Goal: Information Seeking & Learning: Find specific fact

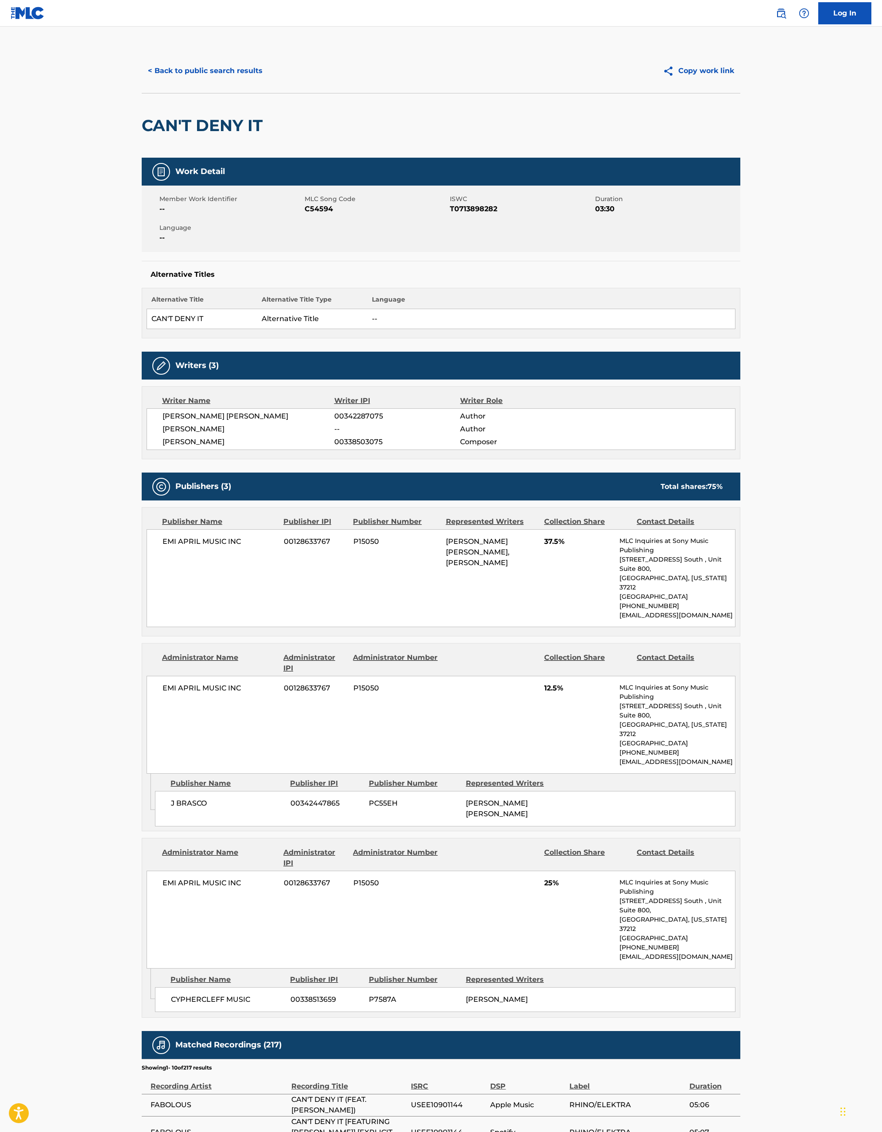
click at [235, 85] on div "< Back to public search results Copy work link" at bounding box center [441, 71] width 599 height 44
click at [240, 67] on button "< Back to public search results" at bounding box center [205, 71] width 127 height 22
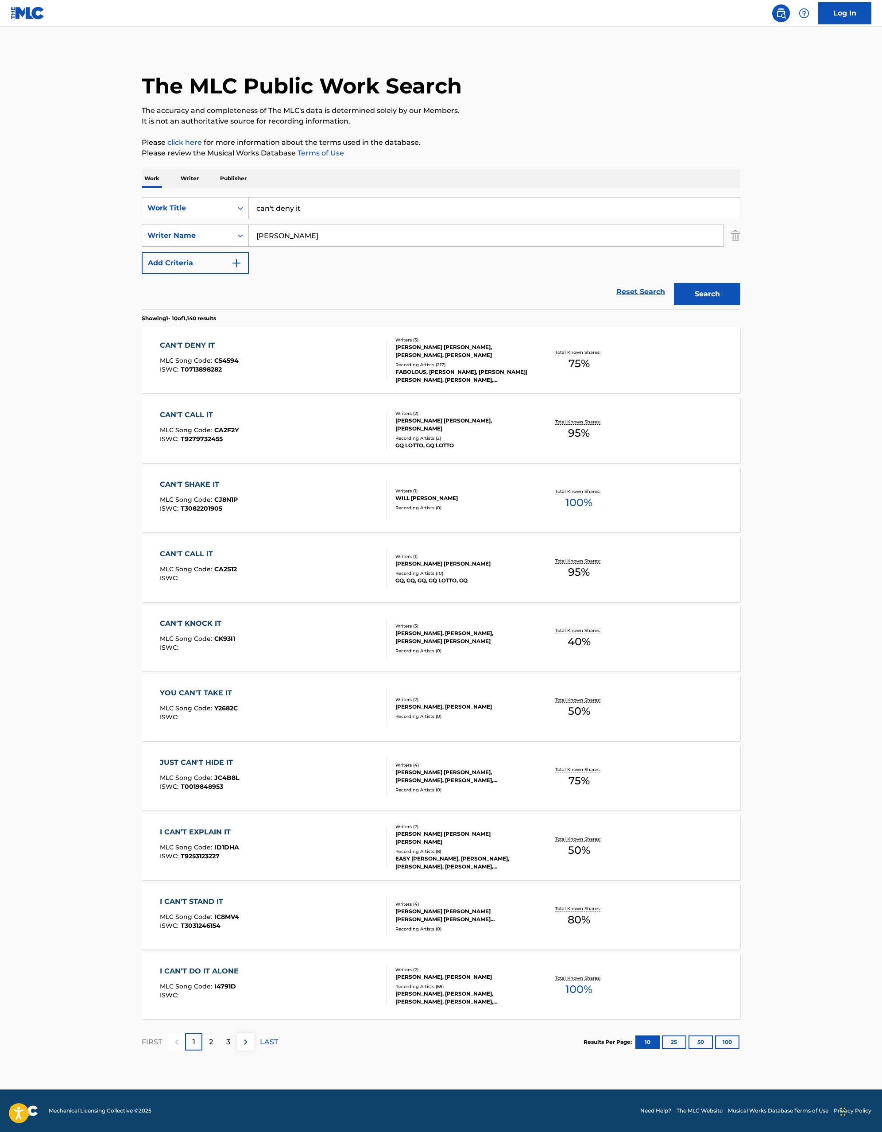
click at [375, 211] on input "can't deny it" at bounding box center [494, 207] width 491 height 21
type input "rocking in the frfee world"
type input "young"
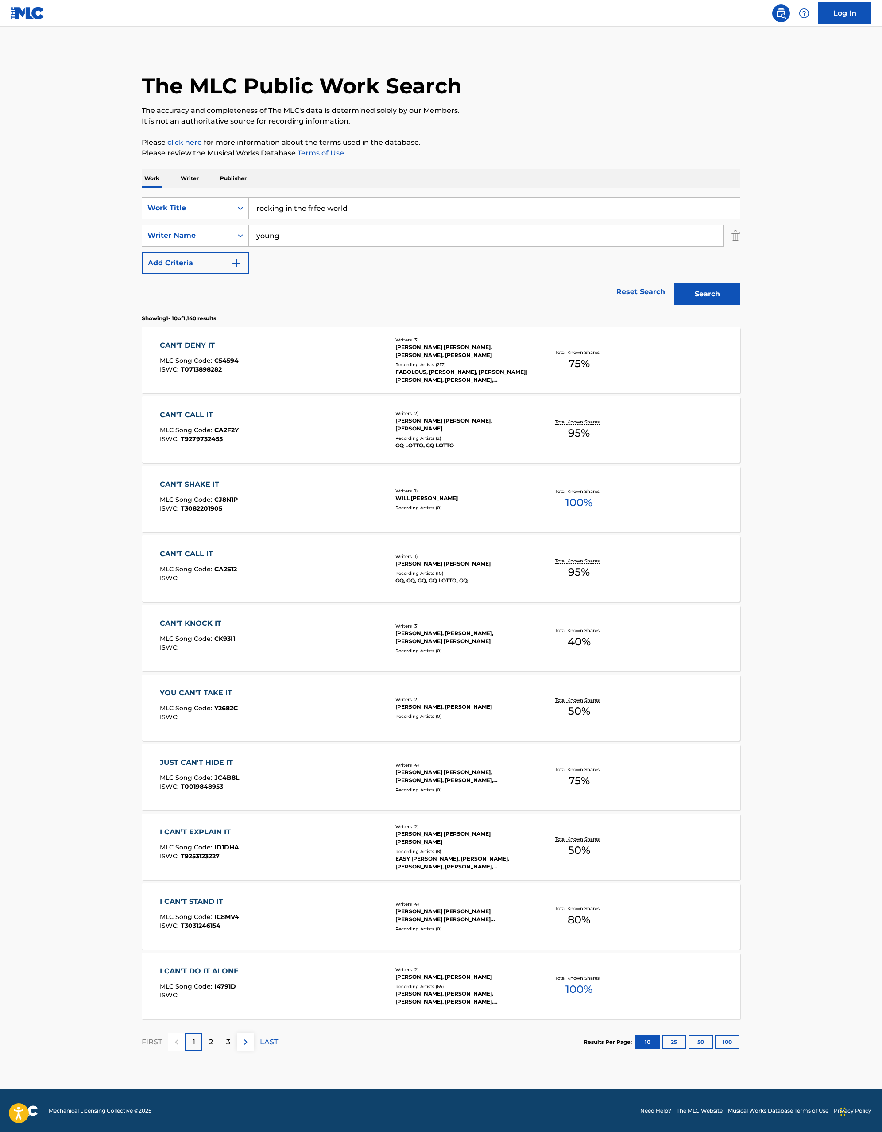
click at [317, 215] on input "rocking in the frfee world" at bounding box center [494, 207] width 491 height 21
click at [674, 283] on button "Search" at bounding box center [707, 294] width 66 height 22
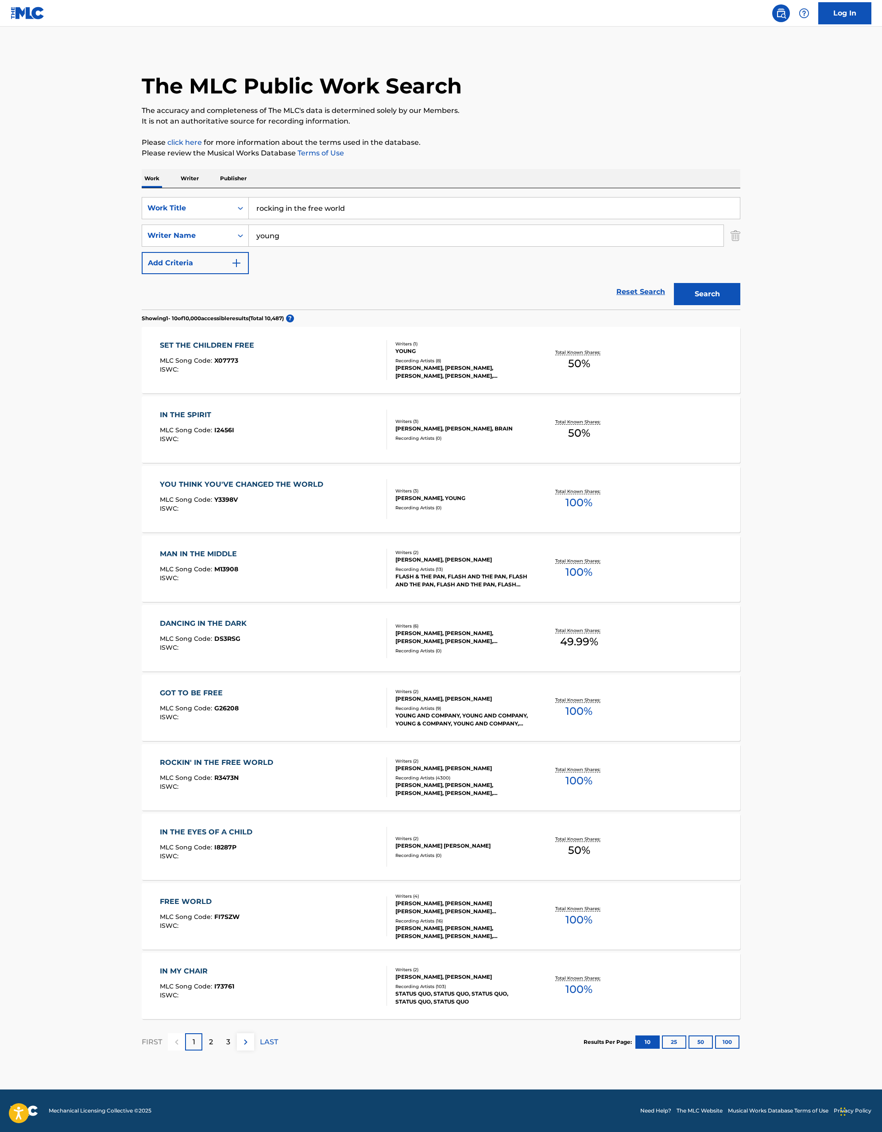
click at [324, 229] on input "young" at bounding box center [486, 235] width 475 height 21
click at [355, 213] on input "rocking in the free world" at bounding box center [494, 207] width 491 height 21
click at [283, 210] on input "rocking in the free world" at bounding box center [494, 207] width 491 height 21
type input "rockin in the free world"
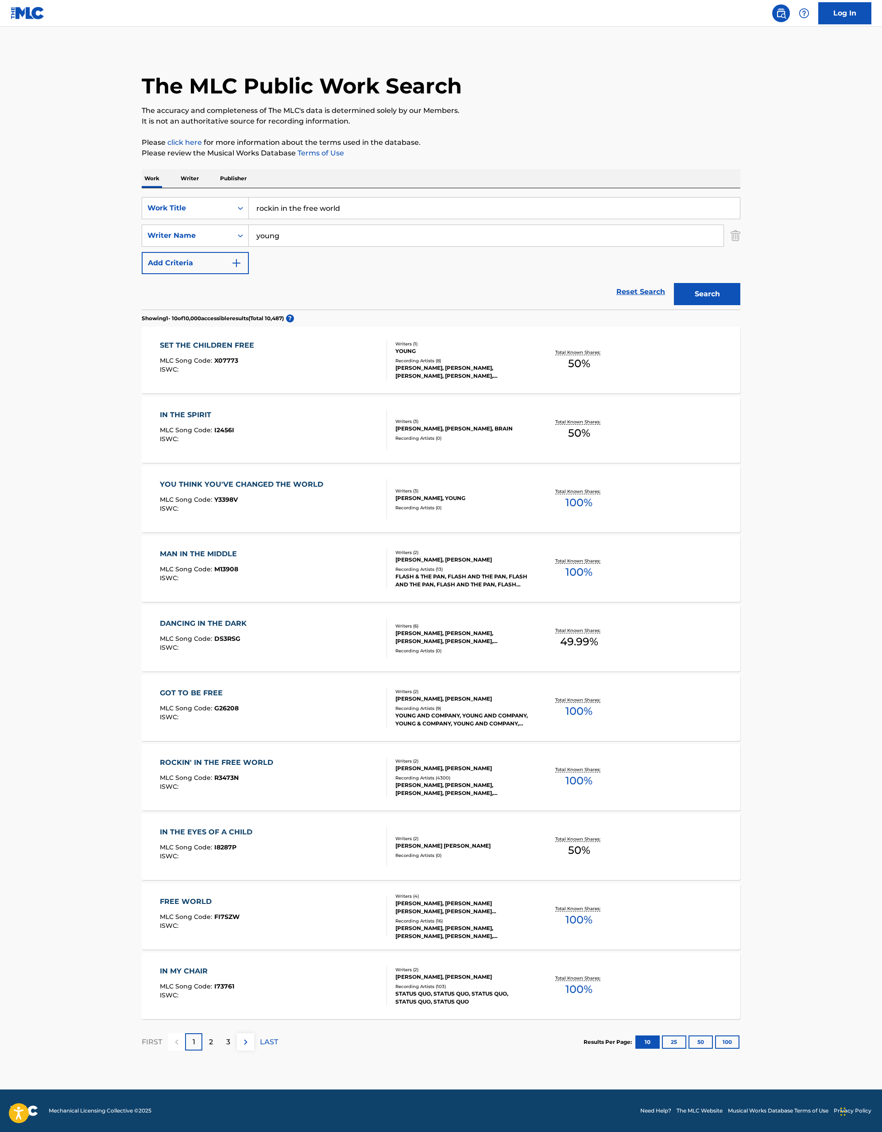
click at [674, 283] on button "Search" at bounding box center [707, 294] width 66 height 22
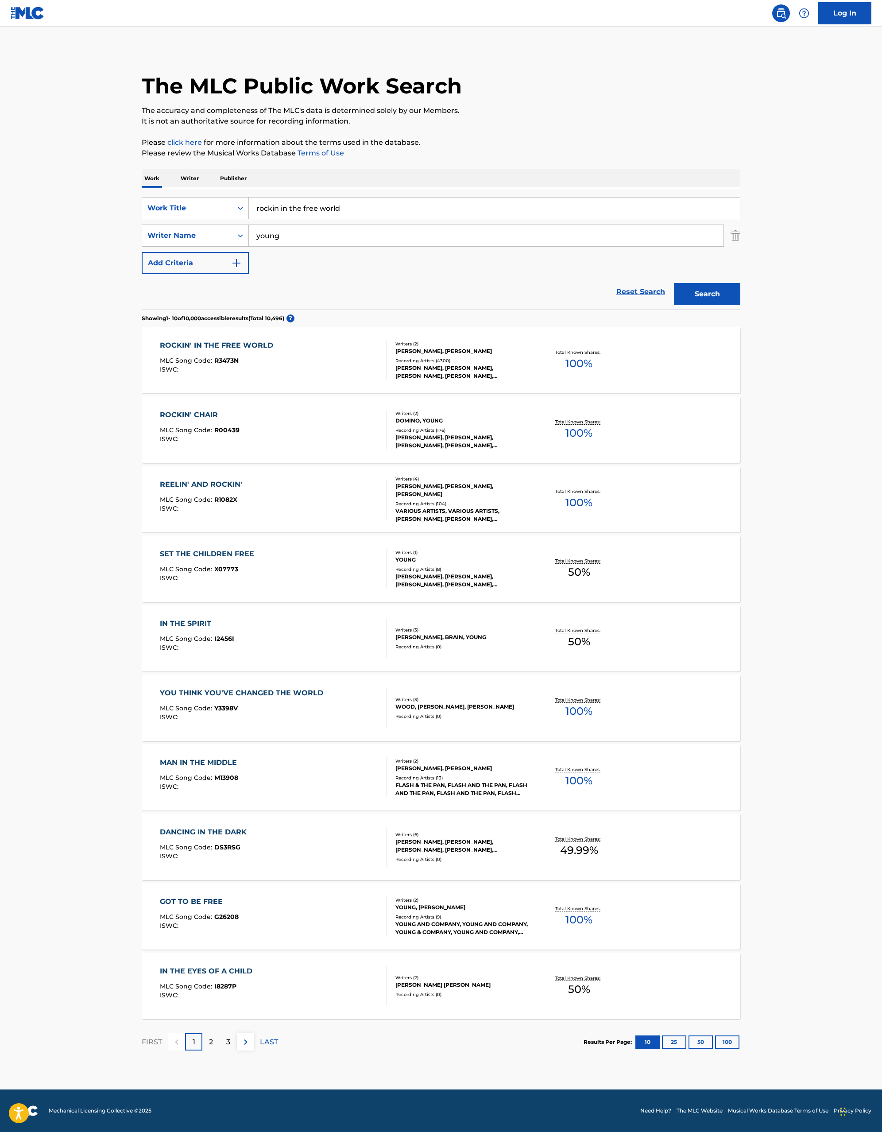
click at [353, 371] on div "ROCKIN' IN THE FREE WORLD MLC Song Code : R3473N ISWC :" at bounding box center [274, 360] width 228 height 40
